Goal: Transaction & Acquisition: Book appointment/travel/reservation

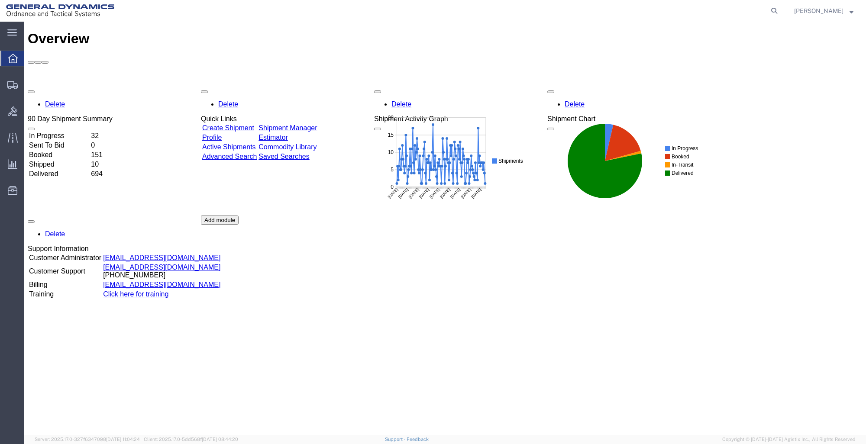
click at [253, 124] on link "Create Shipment" at bounding box center [228, 127] width 52 height 7
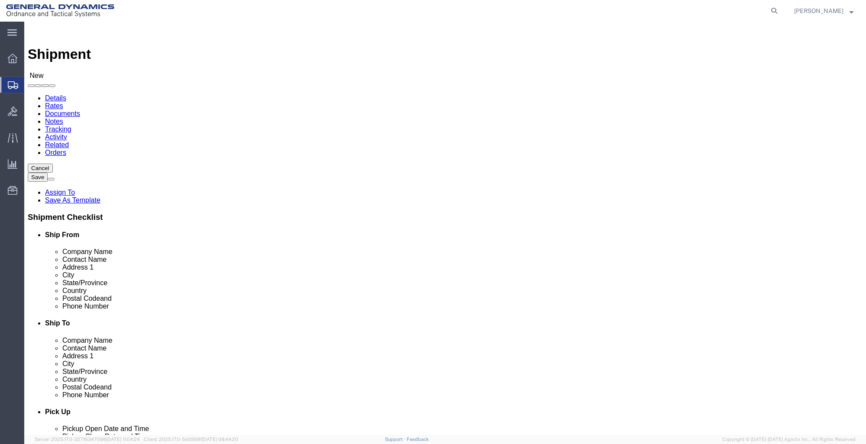
select select
click input "text"
type input "H"
click label "Contact Name"
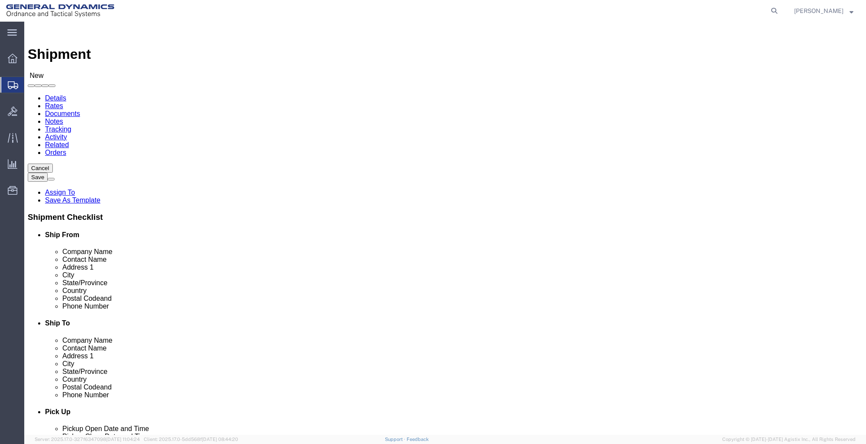
click input "text"
click input "GD-OTS RED LION"
type input "GD-OTS RED LI"
click p "- GD-OTS Red Lion - ([PERSON_NAME]) [STREET_ADDRESS] , 12:00 AM - 12:00 AM"
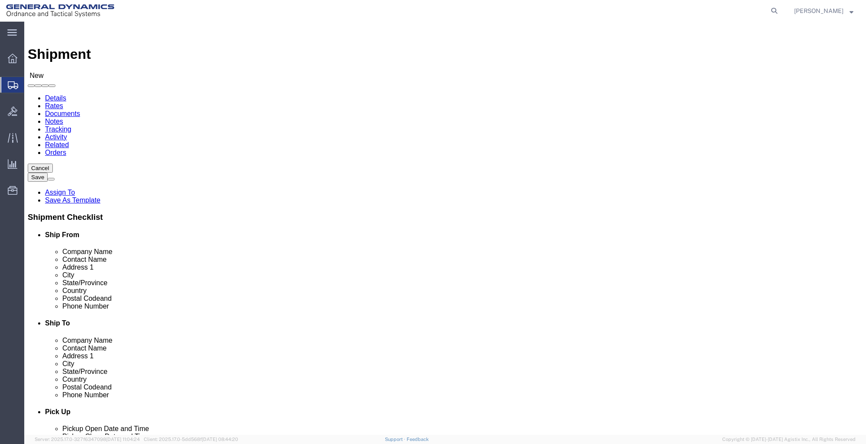
select select
type input "GD-OTS Red Lion"
type input "[PERSON_NAME]"
type input "[STREET_ADDRESS]"
type input "RED LION"
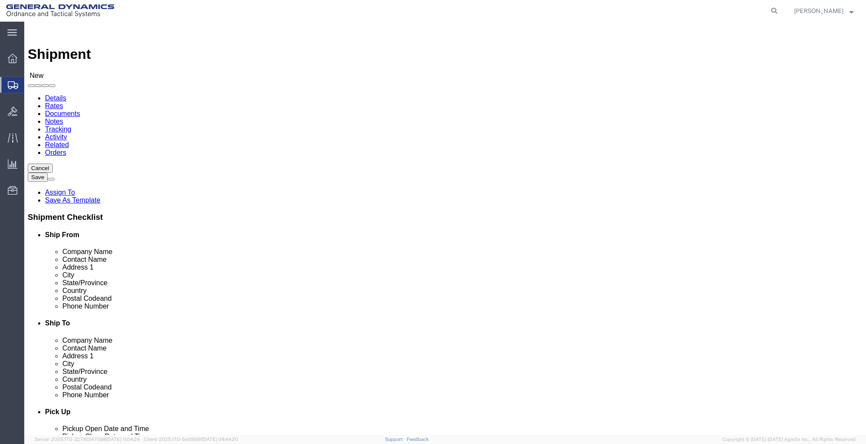
type input "17356"
type input "[PHONE_NUMBER]"
type input "[PERSON_NAME][EMAIL_ADDRESS][PERSON_NAME][DOMAIN_NAME]"
checkbox input "true"
select select "PA"
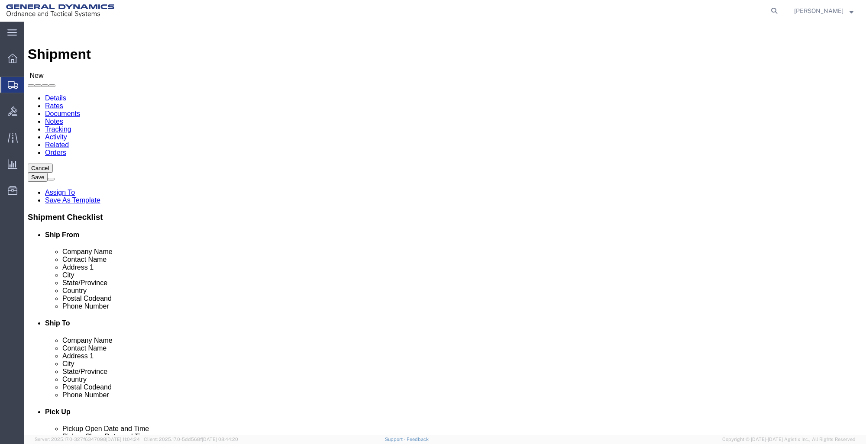
type input "GD-OTS Red Lion"
click input "text"
type input "GD-OTS M"
click p "- GD-OTS [PERSON_NAME] - ([PERSON_NAME]) [STREET_ADDRESS][PERSON_NAME]"
select select
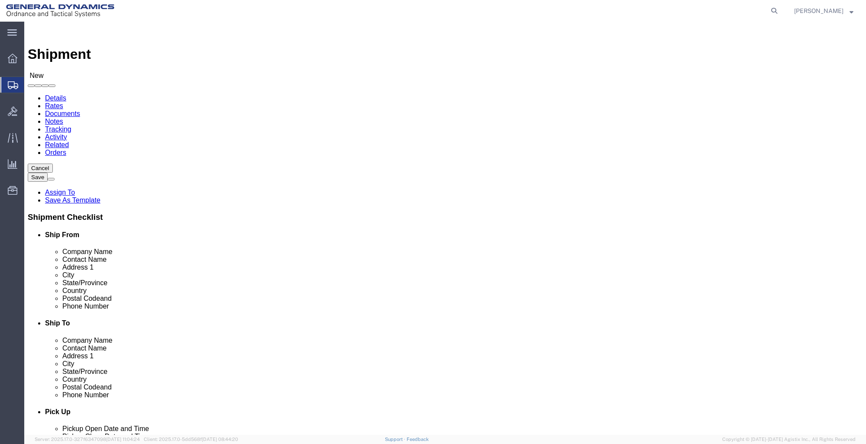
type input "GD-OTS [PERSON_NAME]"
type input "[PERSON_NAME]"
type input "[STREET_ADDRESS][PERSON_NAME]"
type input "[PERSON_NAME]"
type input "62959"
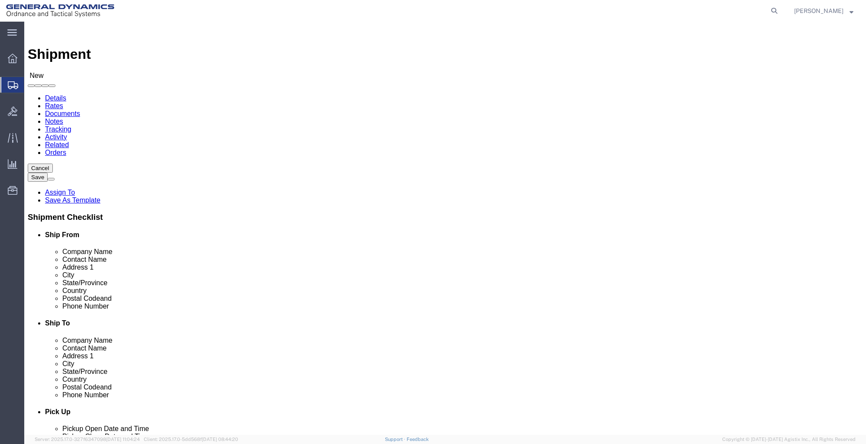
type input "[PHONE_NUMBER]"
select select "IL"
type input "GD-OTS [PERSON_NAME]"
click input "[PERSON_NAME]"
type input "J"
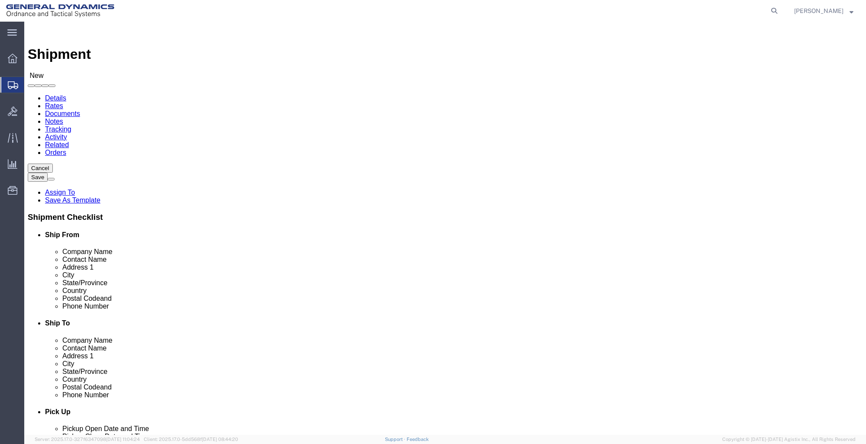
type input "RECEIVING"
click label "Address 2"
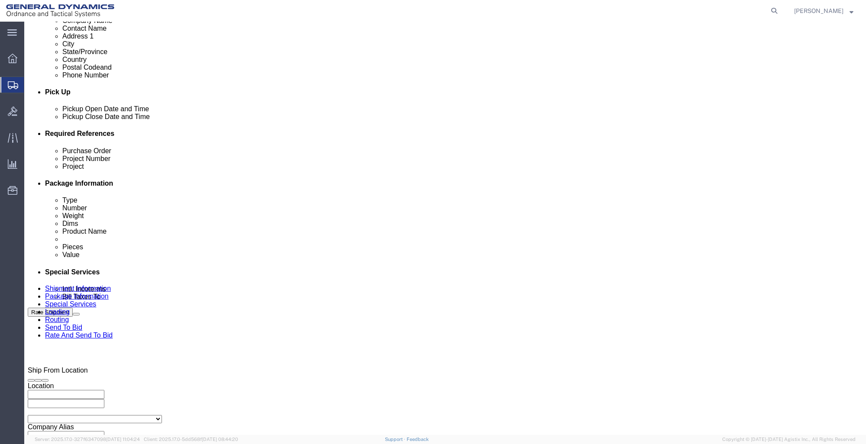
scroll to position [346, 0]
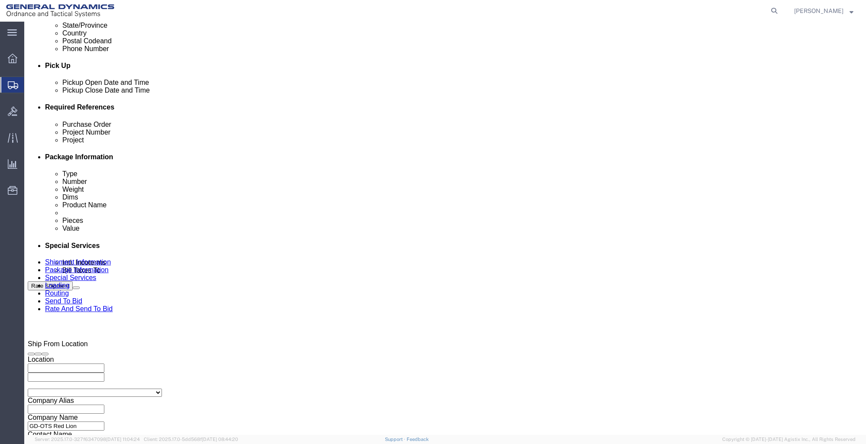
click div "[DATE] 12:00 AM"
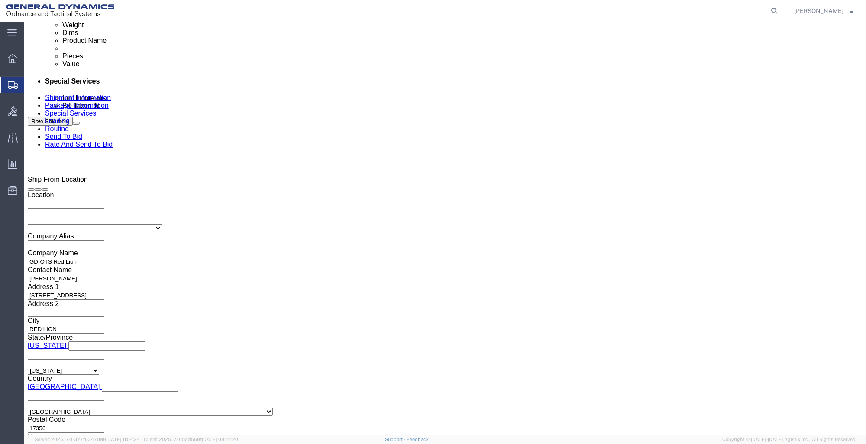
click input "12:00 PM"
click input "7:00 PM"
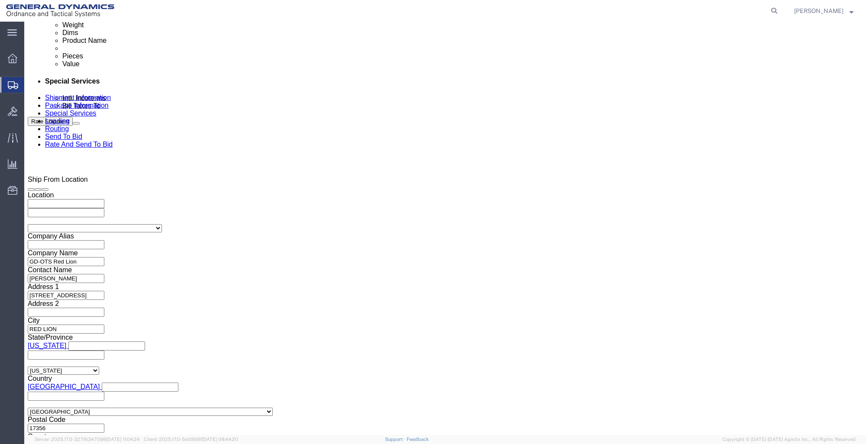
click input "7:00 PM"
type input "7:00 AM"
click button "Apply"
click div "[DATE] 8:00 AM"
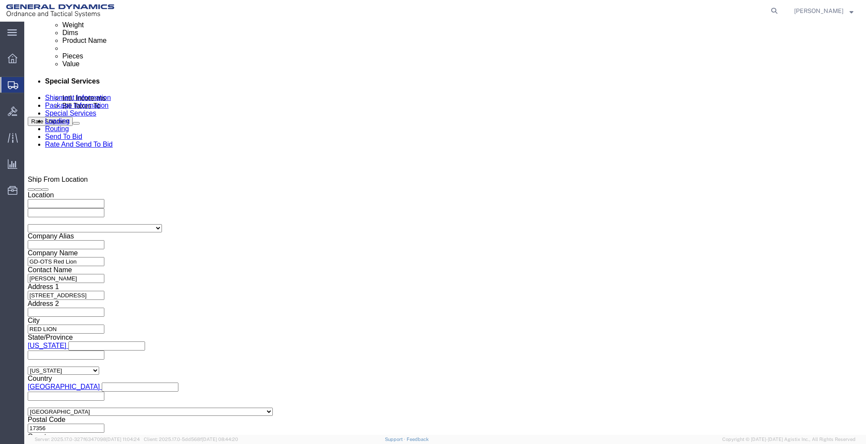
type input "10:00 AM"
click button "Apply"
click input "text"
type input "FY23M865FIN"
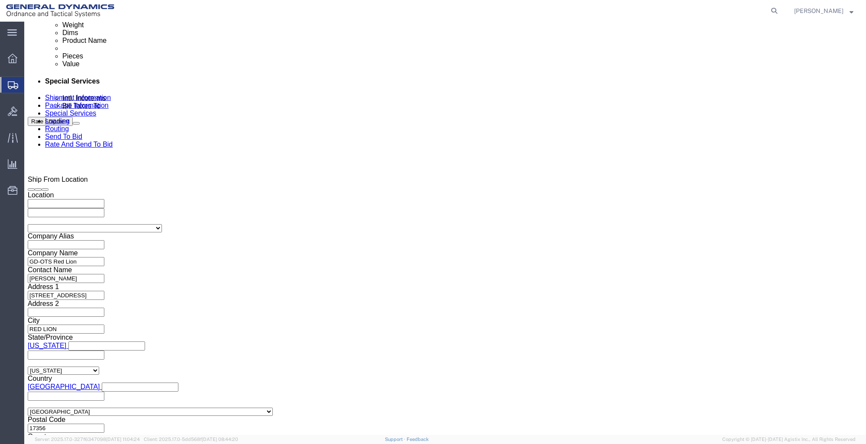
click input "text"
type input "30100301"
click input "text"
type input "9001"
click button "Continue"
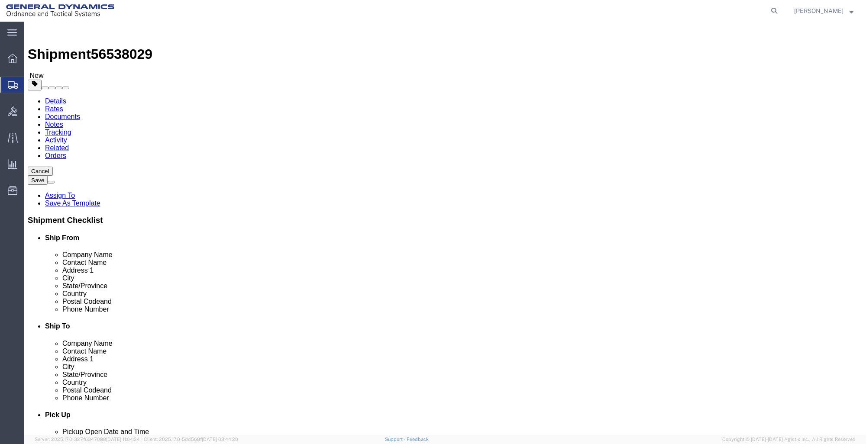
click select "Select Bale(s) Basket(s) Bolt(s) Bottle(s) Buckets Bulk Bundle(s) Can(s) Cardbo…"
select select "CRAT"
click select "Select Bale(s) Basket(s) Bolt(s) Bottle(s) Buckets Bulk Bundle(s) Can(s) Cardbo…"
click input "text"
type input "48"
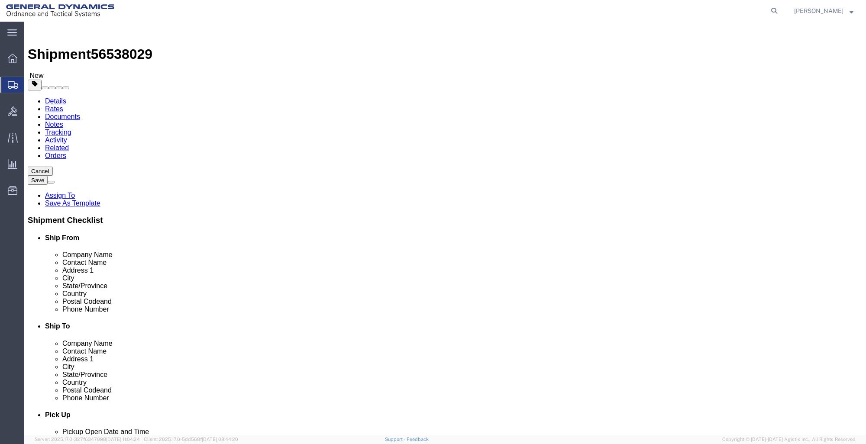
type input "41"
type input "26"
click input "0.00"
type input "0"
type input "5200"
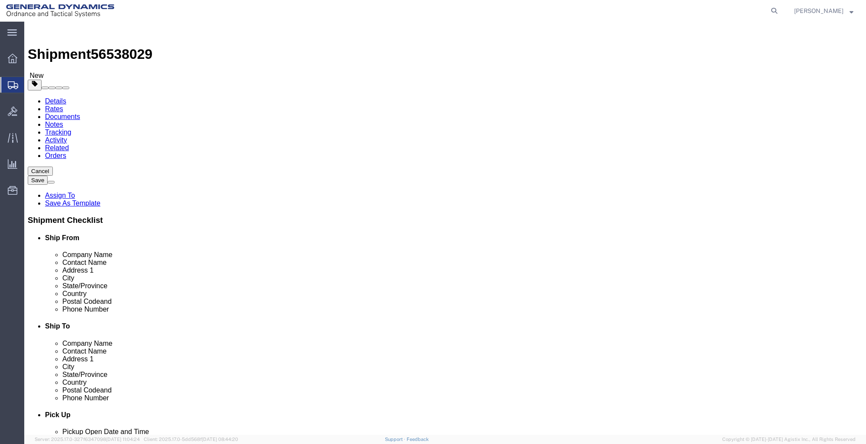
click link "Add Content"
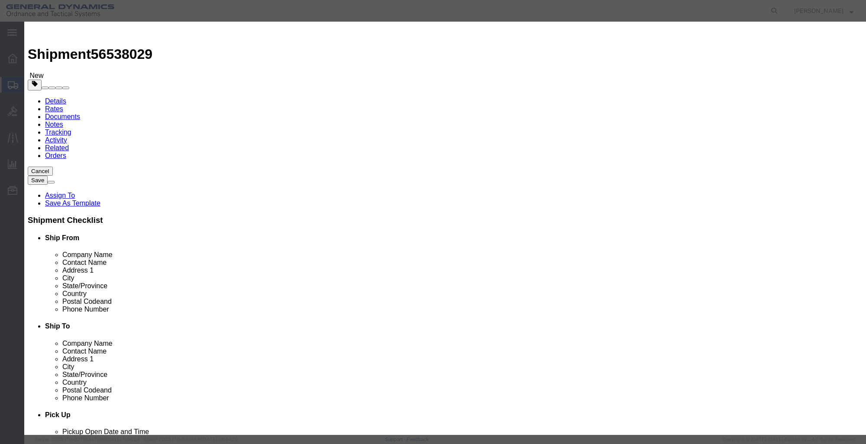
click input "text"
type input "M865A1 FIN"
click input "0"
type input "4200"
click input "text"
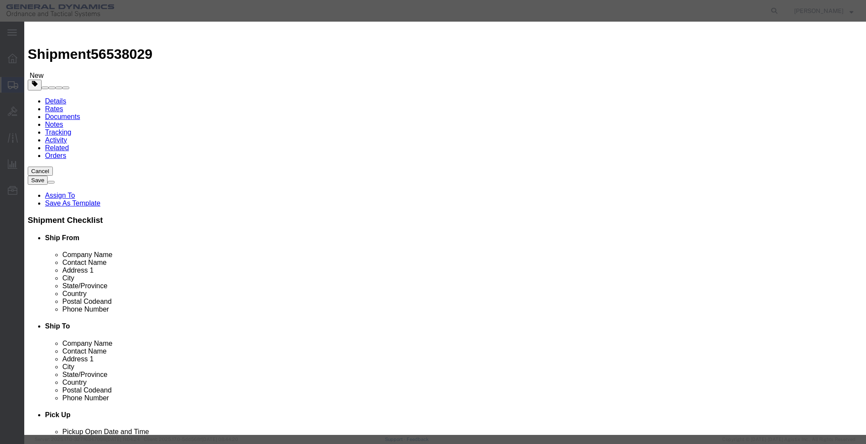
type input "1"
click select "Select 50 55 60 65 70 85 92.5 100 125 175 250 300 400"
select select "85"
click select "Select 50 55 60 65 70 85 92.5 100 125 175 250 300 400"
click button "Save & Close"
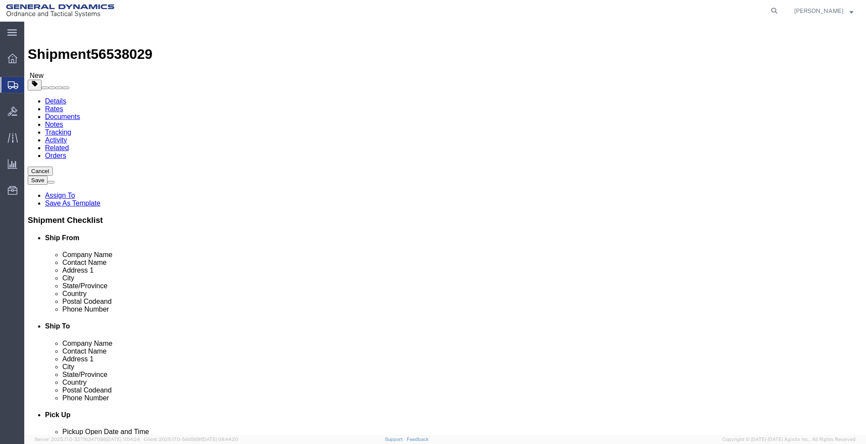
click button "Rate Shipment"
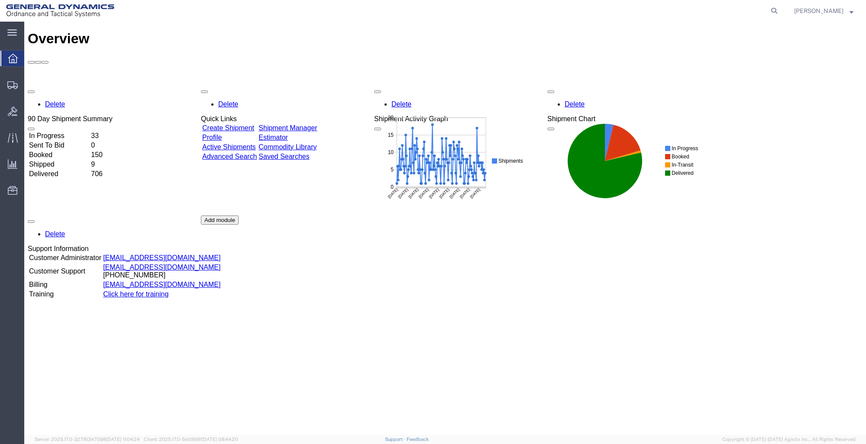
click at [244, 124] on link "Create Shipment" at bounding box center [228, 127] width 52 height 7
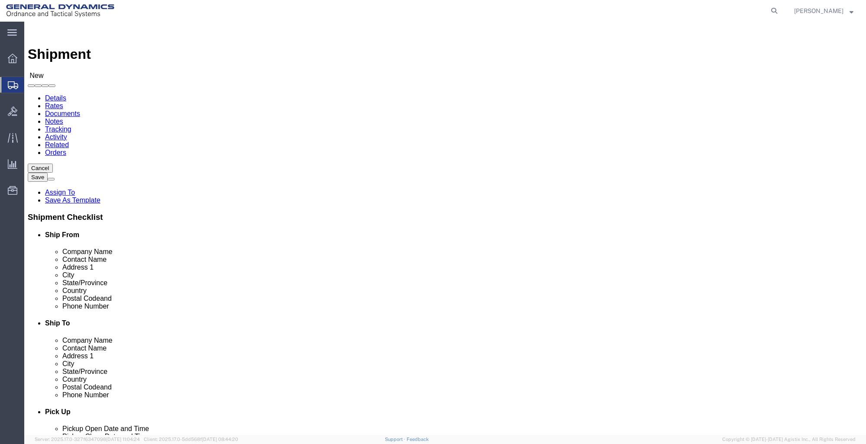
select select
click input "text"
type input "GD-OTS RE"
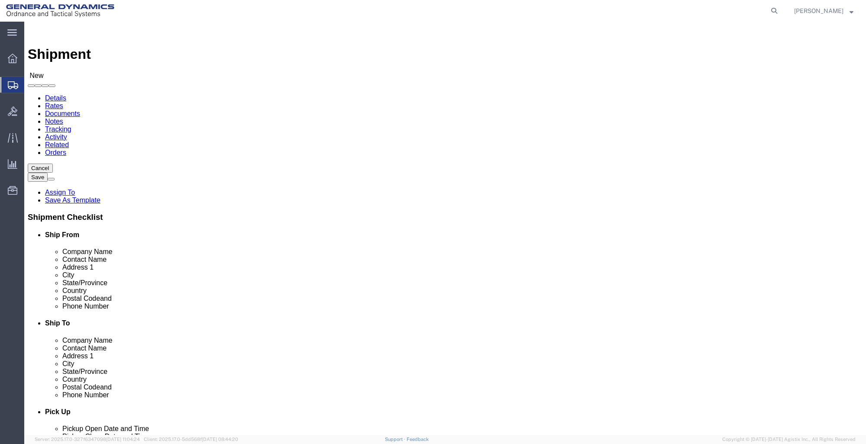
click p "- GD-OTS Red Lion - ([PERSON_NAME]) [STREET_ADDRESS] , 12:00 AM - 12:00 AM"
select select
type input "GD-OTS Red Lion"
type input "[PERSON_NAME]"
type input "[STREET_ADDRESS]"
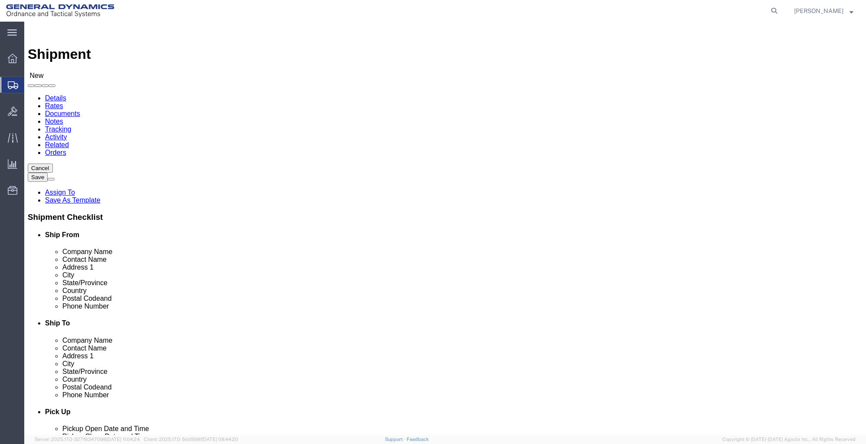
type input "RED LION"
type input "17356"
type input "[PHONE_NUMBER]"
type input "[PERSON_NAME][EMAIL_ADDRESS][PERSON_NAME][DOMAIN_NAME]"
checkbox input "true"
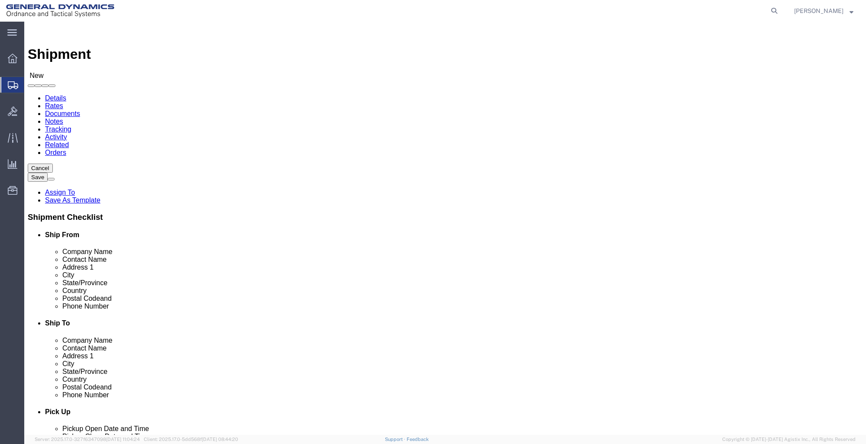
select select "PA"
type input "GD-OTS Red Lion"
click input "text"
type input "GD-OTS MA"
click p "- GD-OTS [PERSON_NAME] - ([PERSON_NAME]) [STREET_ADDRESS][PERSON_NAME]"
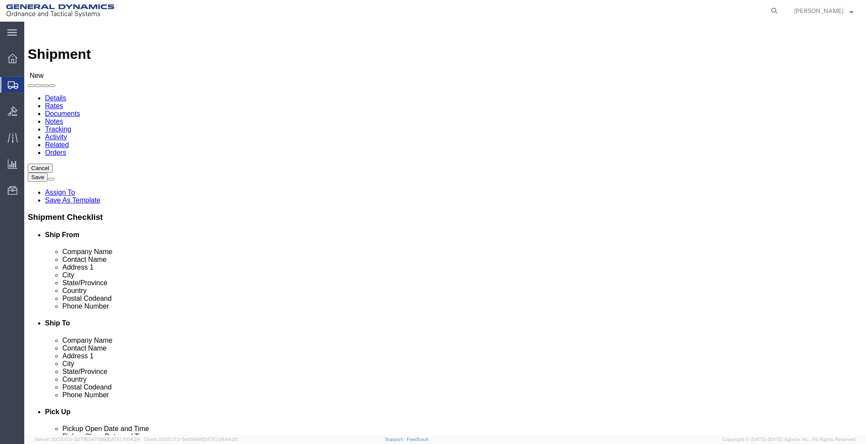
select select
type input "GD-OTS [PERSON_NAME]"
type input "[PERSON_NAME]"
type input "[STREET_ADDRESS][PERSON_NAME]"
type input "[PERSON_NAME]"
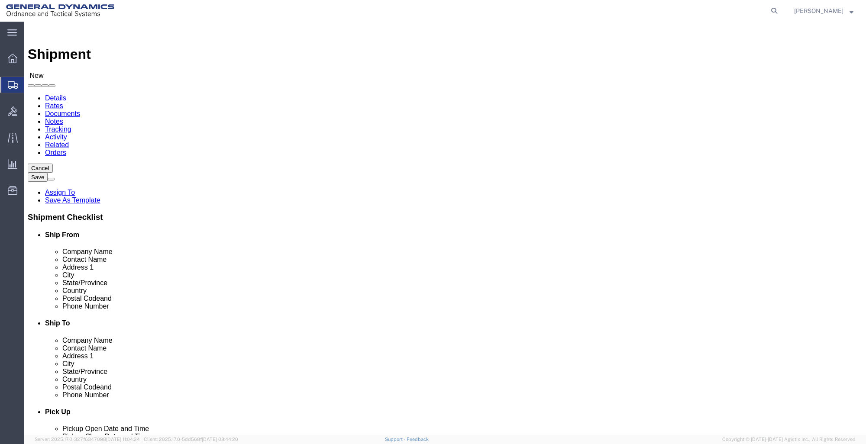
type input "62959"
type input "[PHONE_NUMBER]"
select select "IL"
type input "GD-OTS [PERSON_NAME]"
click input "[PERSON_NAME]"
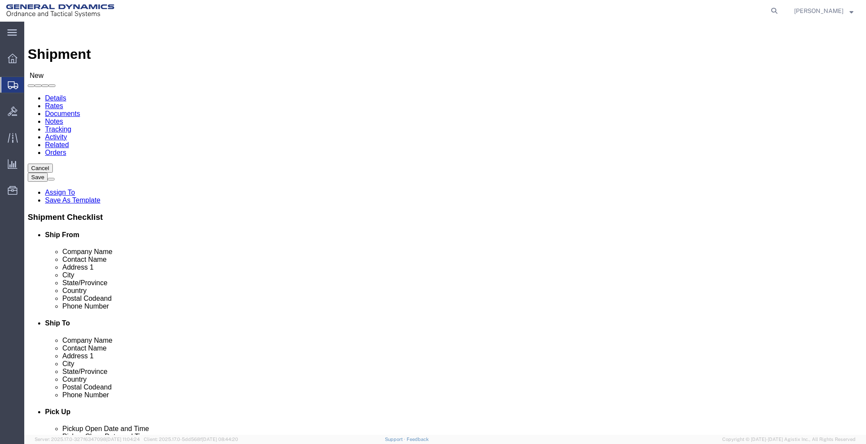
type input "J"
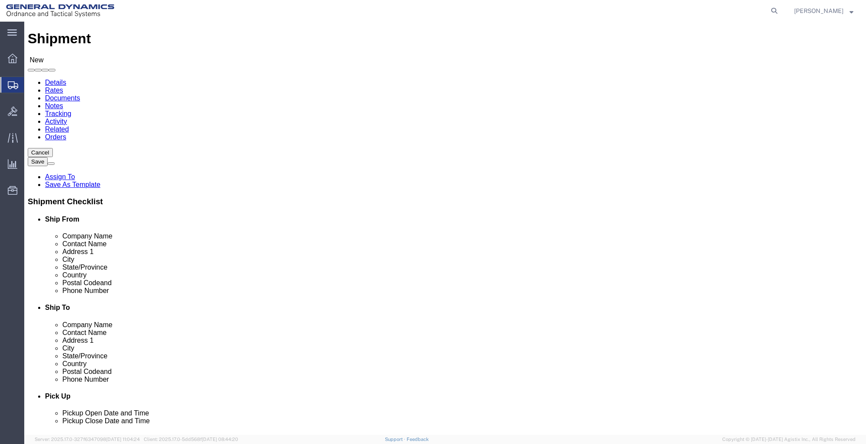
scroll to position [87, 0]
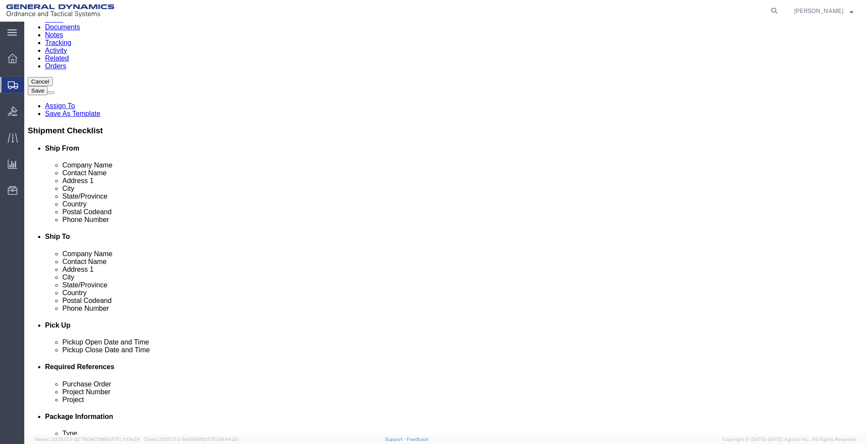
type input "RECEIVING"
click label "Email"
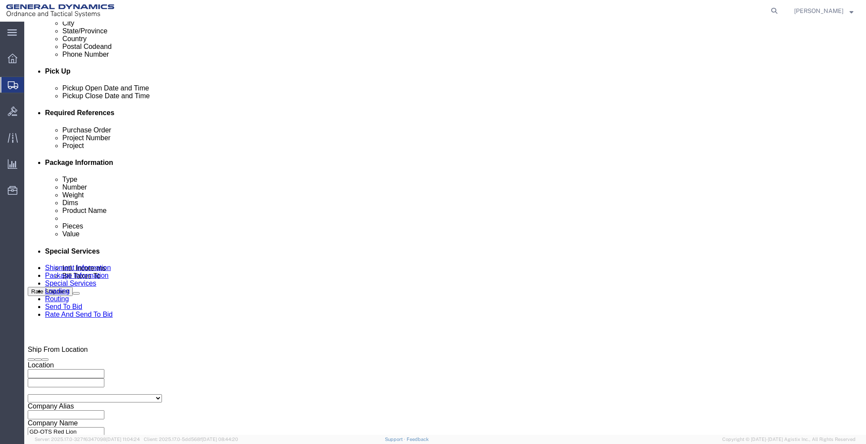
scroll to position [346, 0]
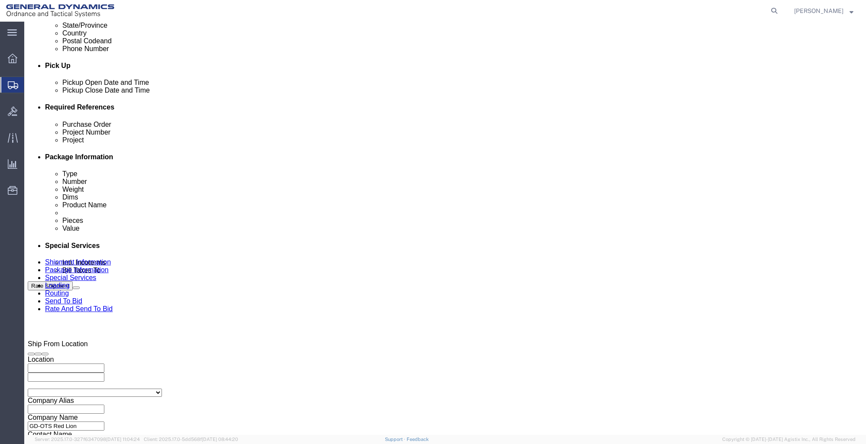
click div "[DATE] 12:00 AM"
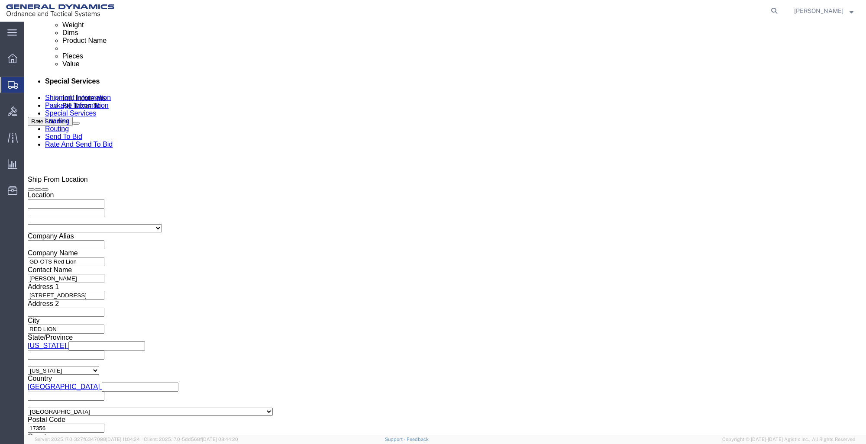
click input "1:00 PM"
click input "7:00 PM"
type input "7:00 AM"
click button "Apply"
click div "[DATE] 8:00 AM"
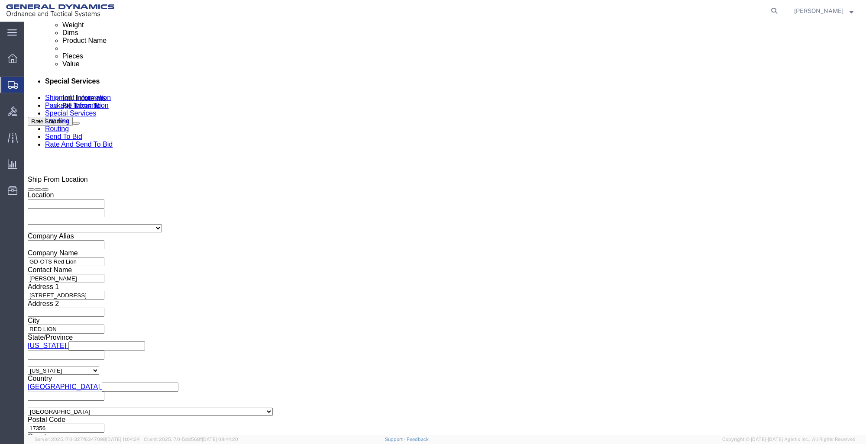
type input "10:00 AM"
click button "Apply"
click input "text"
type input "101307A-4-7"
click input "text"
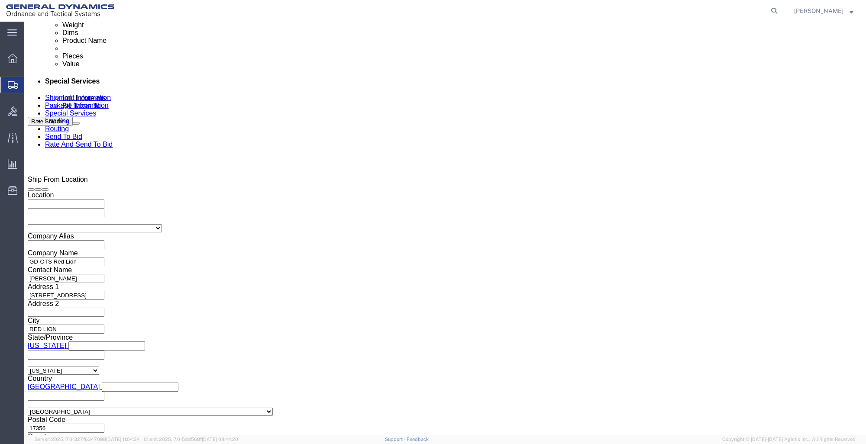
type input "30000257"
click input "text"
type input "9000-9001"
click button "Continue"
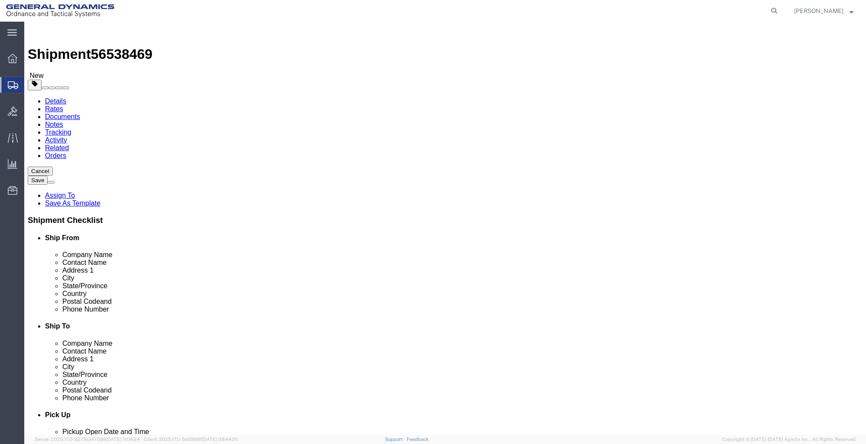
click select "Select Bale(s) Basket(s) Bolt(s) Bottle(s) Buckets Bulk Bundle(s) Can(s) Cardbo…"
select select "CRAT"
click select "Select Bale(s) Basket(s) Bolt(s) Bottle(s) Buckets Bulk Bundle(s) Can(s) Cardbo…"
click input "1"
type input "2"
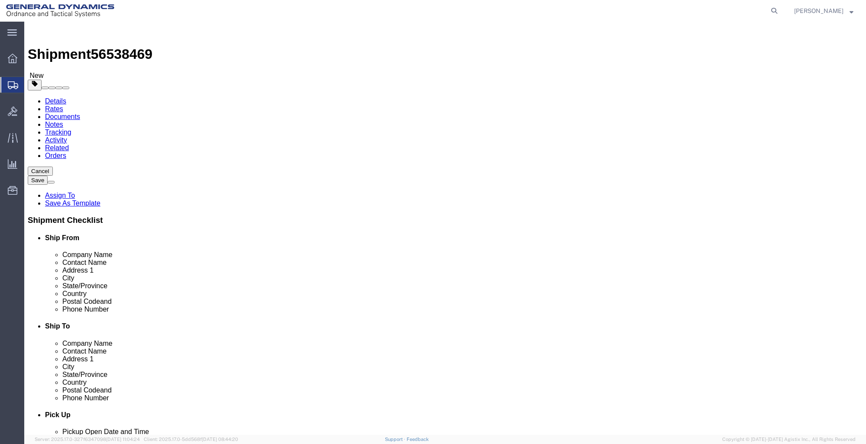
click div "Shipment 56538469 New Details Rates Documents Notes Tracking Activity Related O…"
click input "text"
type input "48"
type input "41"
type input "26"
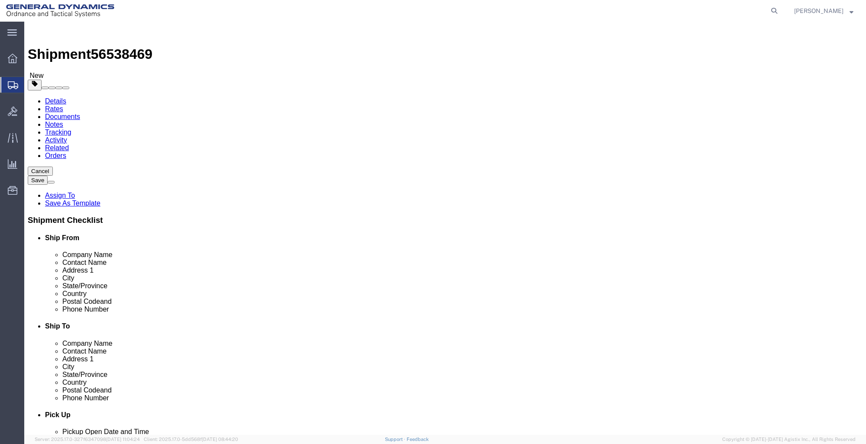
click input "0.00"
type input "0"
type input "720"
click link "Add Content"
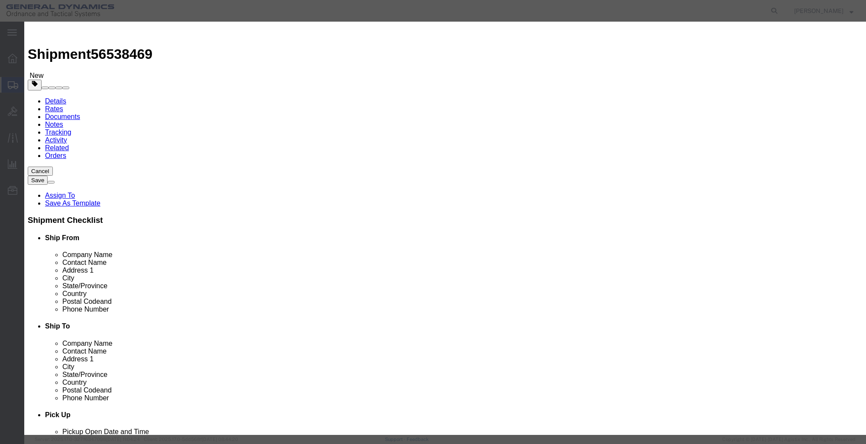
click input "text"
type input "XM1203 SABOT ASSEMBLY"
click input "0"
type input "720"
click input "text"
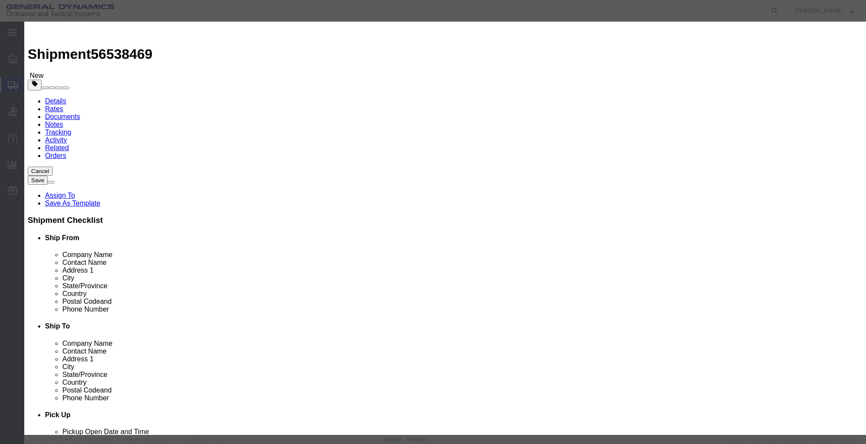
type input "1"
click select "Select 50 55 60 65 70 85 92.5 100 125 175 250 300 400"
select select "85"
click select "Select 50 55 60 65 70 85 92.5 100 125 175 250 300 400"
click button "Save & Close"
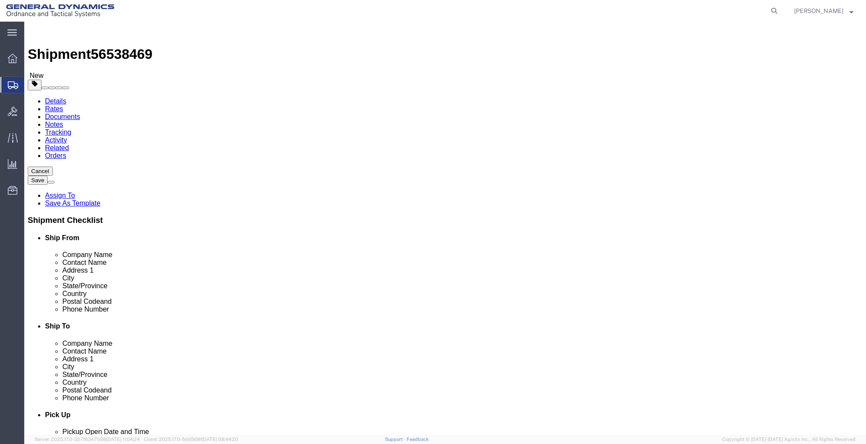
click button "Rate Shipment"
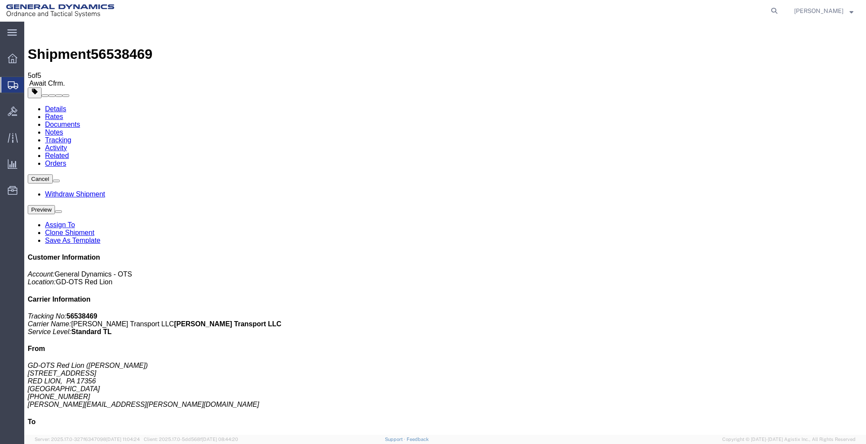
click at [769, 11] on icon at bounding box center [774, 11] width 12 height 12
type input "56538029"
click at [772, 9] on icon at bounding box center [774, 11] width 12 height 12
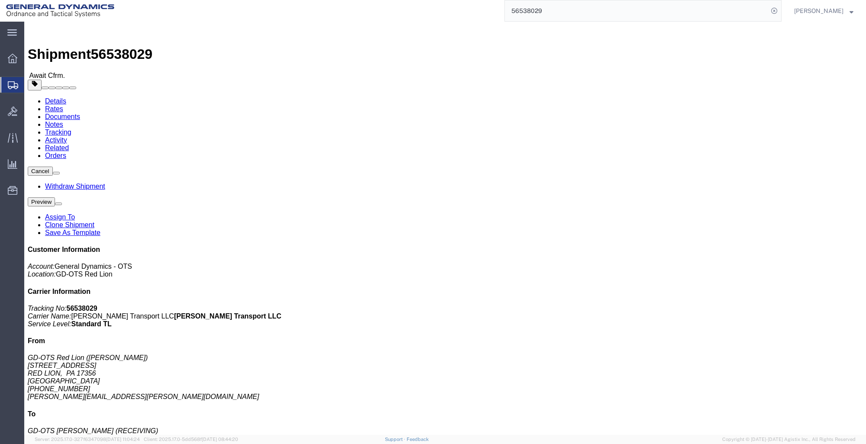
click span "button"
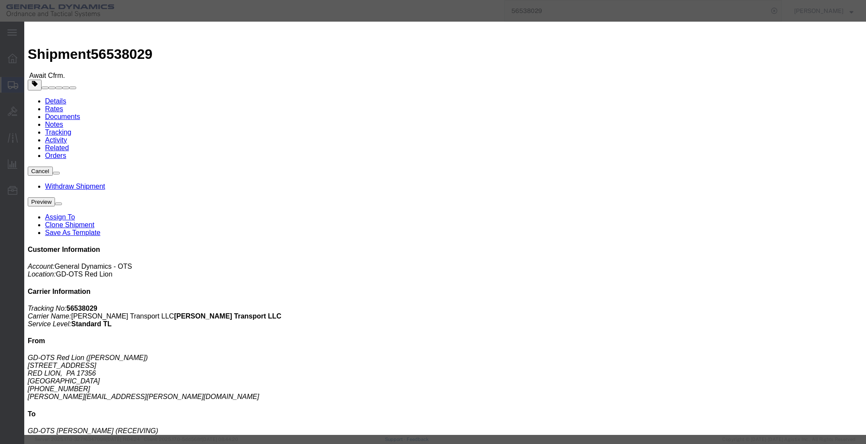
click input "1"
type input "10"
click button "Save"
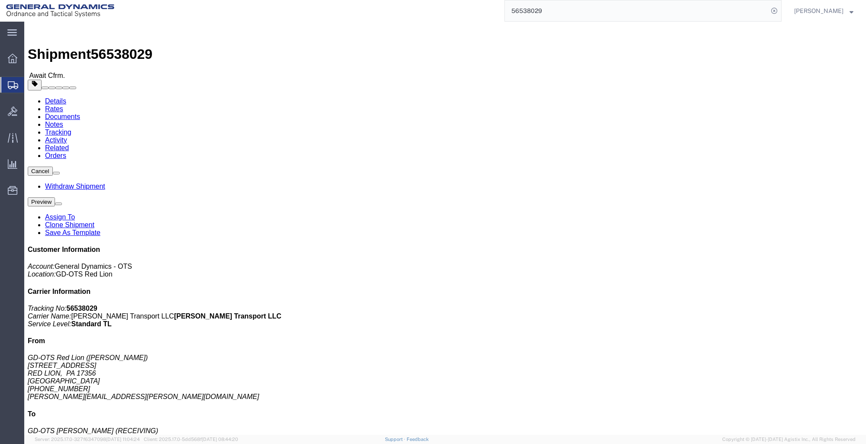
click link "Documents"
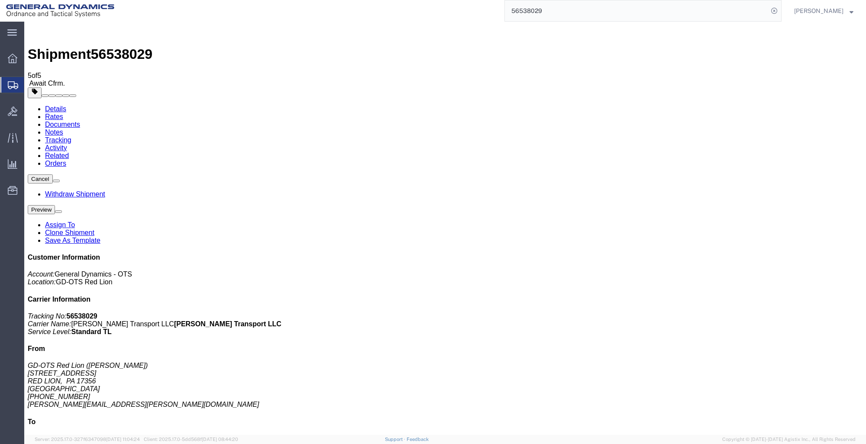
click at [771, 9] on icon at bounding box center [774, 11] width 12 height 12
click at [541, 13] on input "search" at bounding box center [636, 10] width 263 height 21
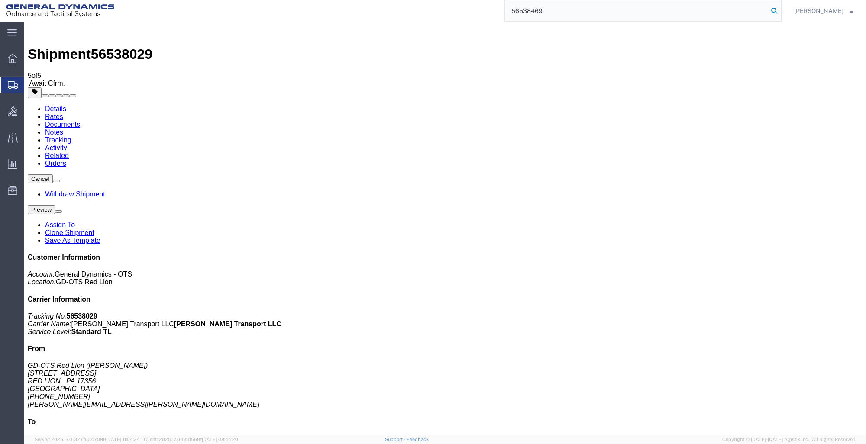
type input "56538469"
click at [772, 10] on icon at bounding box center [774, 11] width 12 height 12
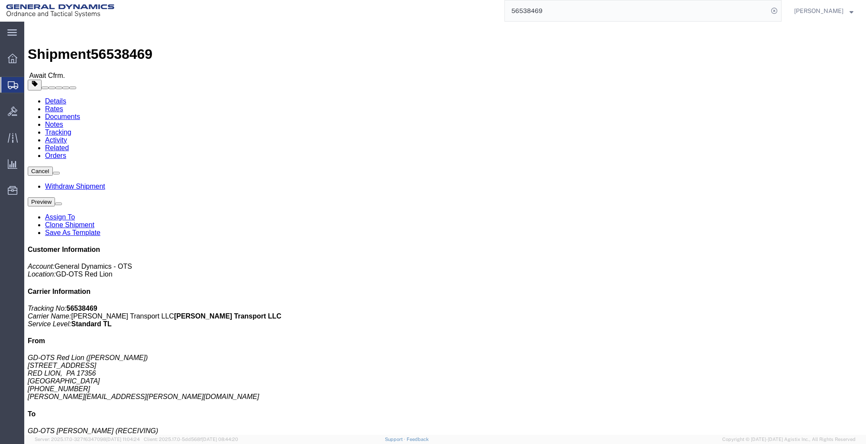
click link "Documents"
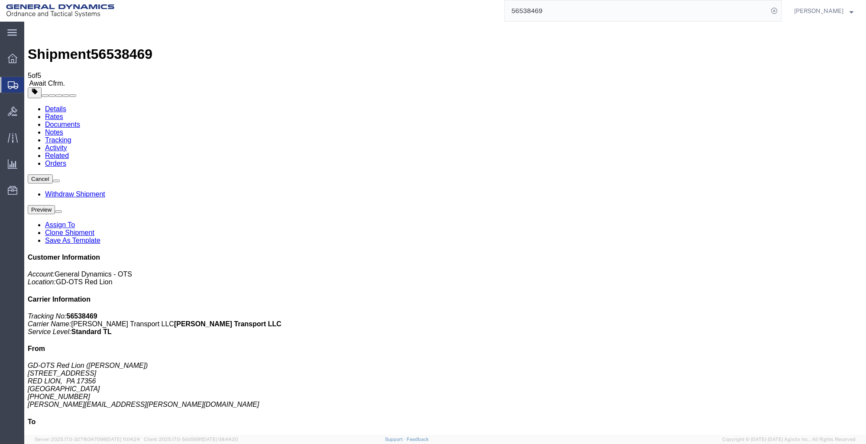
click at [51, 105] on link "Details" at bounding box center [55, 108] width 21 height 7
click span "button"
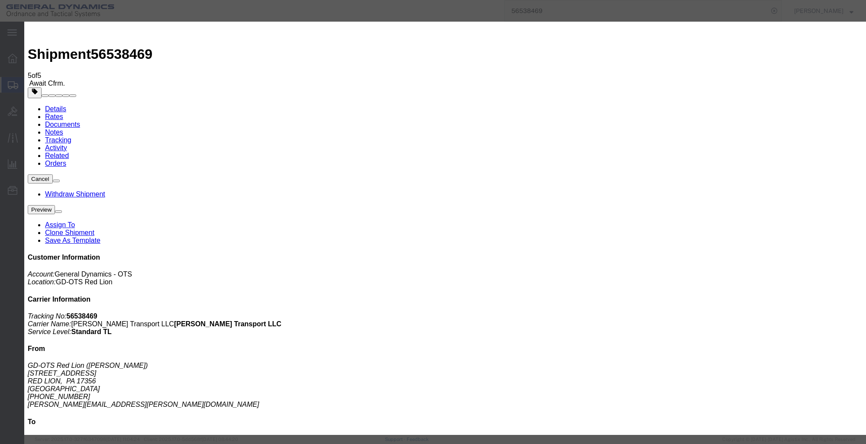
click input "720.00"
type input "7"
type input "1520"
type input "2.11"
click button "Save & Close"
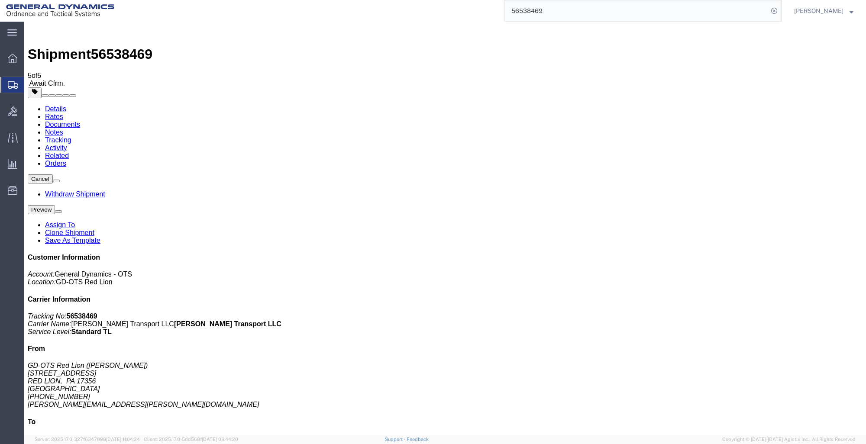
click link "Documents"
click at [55, 105] on link "Details" at bounding box center [55, 108] width 21 height 7
click span "button"
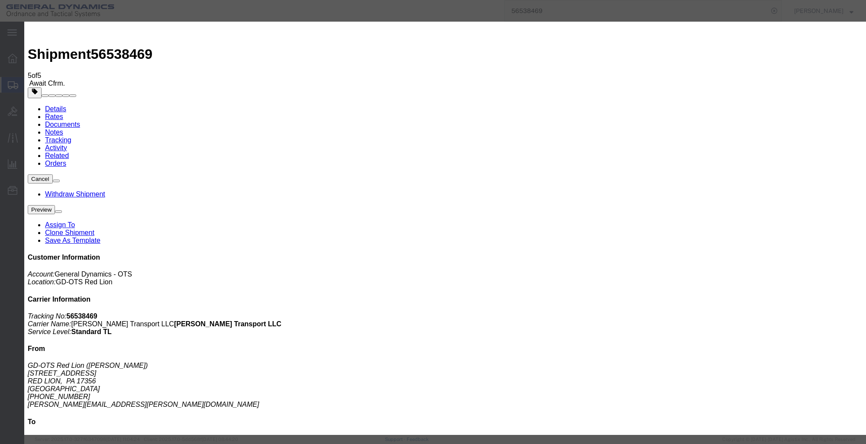
click input "720"
type input "7"
type input "1520"
click button "Save"
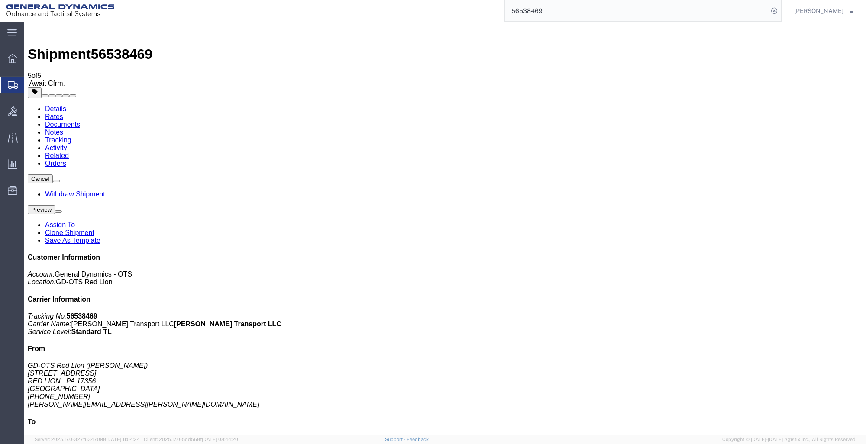
click link "Documents"
